Goal: Entertainment & Leisure: Consume media (video, audio)

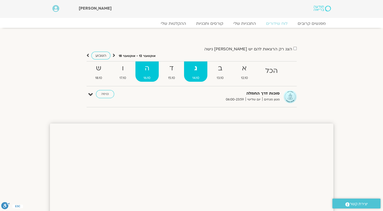
click at [151, 72] on strong "ה" at bounding box center [147, 68] width 23 height 11
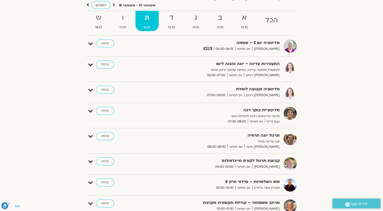
scroll to position [25, 0]
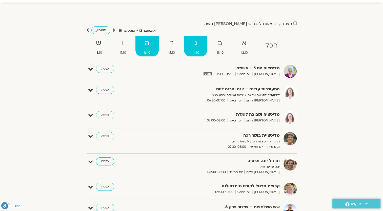
click at [198, 42] on strong "ג" at bounding box center [195, 42] width 23 height 11
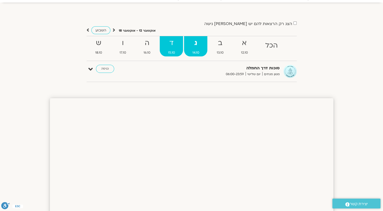
click at [173, 43] on strong "ד" at bounding box center [171, 42] width 23 height 11
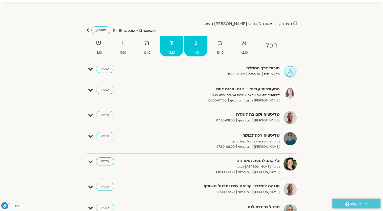
click at [191, 48] on strong "ג" at bounding box center [195, 42] width 23 height 11
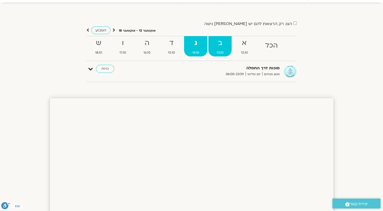
click at [220, 47] on strong "ב" at bounding box center [220, 42] width 23 height 11
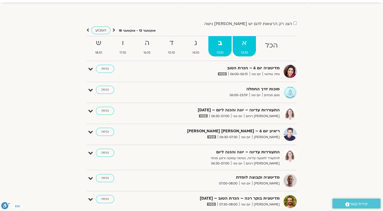
click at [241, 51] on span "12.10" at bounding box center [244, 52] width 23 height 5
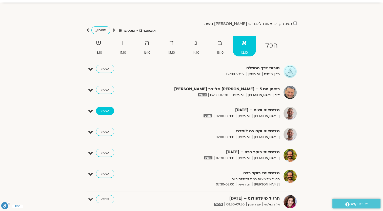
click at [108, 111] on link "כניסה" at bounding box center [105, 111] width 18 height 8
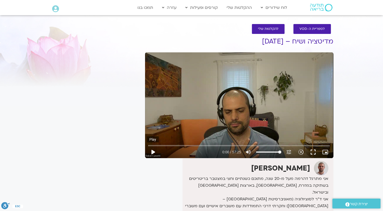
click at [156, 150] on button "play_arrow" at bounding box center [153, 152] width 12 height 12
click at [153, 149] on button "pause" at bounding box center [153, 152] width 12 height 12
type input "2290.238179"
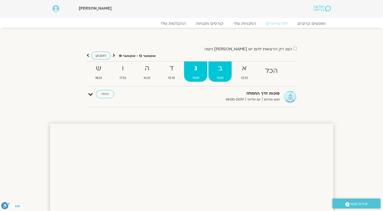
click at [222, 71] on strong "ב" at bounding box center [220, 68] width 23 height 11
